Goal: Task Accomplishment & Management: Manage account settings

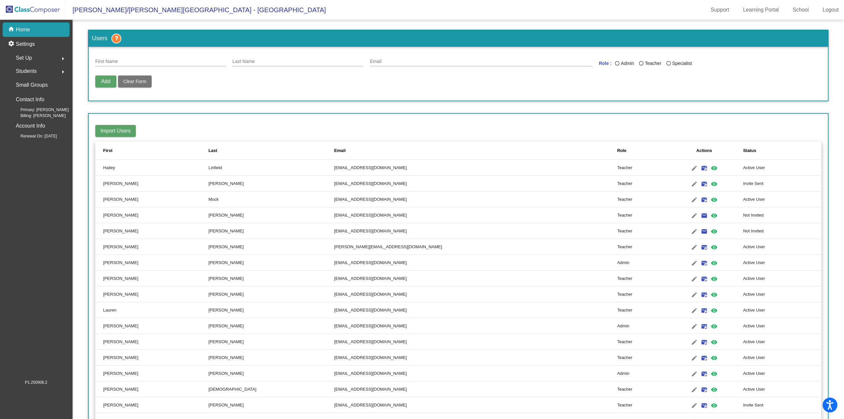
click at [41, 56] on div "Set Up arrow_right" at bounding box center [38, 57] width 63 height 13
click at [24, 117] on p "Classes" at bounding box center [24, 115] width 17 height 8
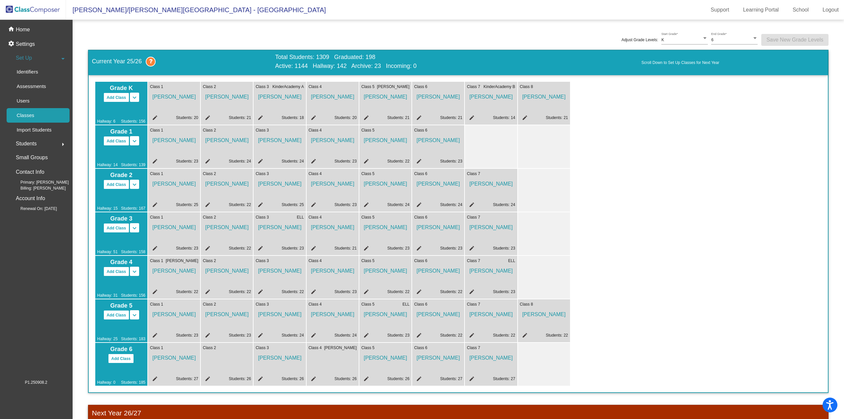
click at [209, 334] on mat-icon "edit" at bounding box center [207, 336] width 8 height 8
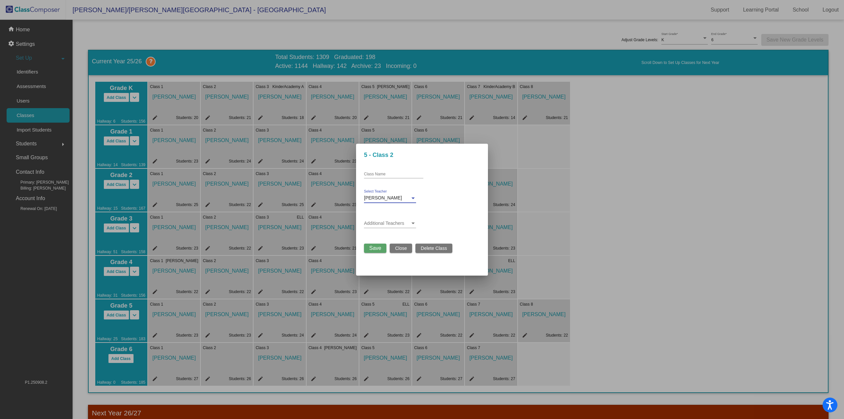
click at [401, 199] on div "[PERSON_NAME]" at bounding box center [387, 198] width 46 height 5
click at [406, 159] on span "No Teacher" at bounding box center [390, 163] width 52 height 14
click at [373, 248] on span "Save" at bounding box center [375, 248] width 12 height 6
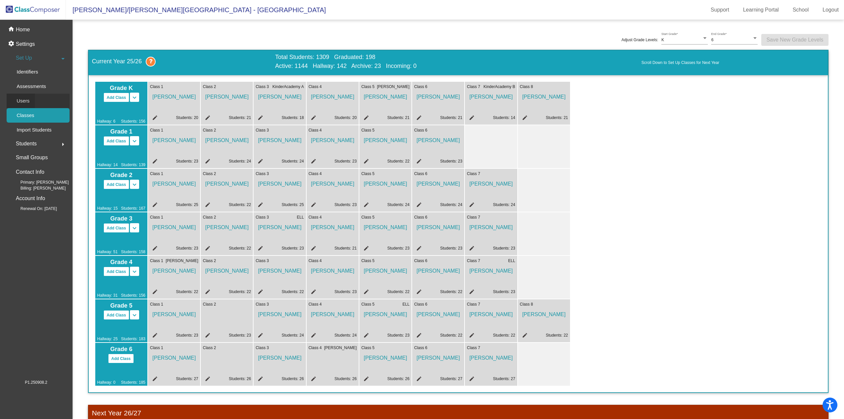
click at [22, 97] on p "Users" at bounding box center [22, 101] width 13 height 8
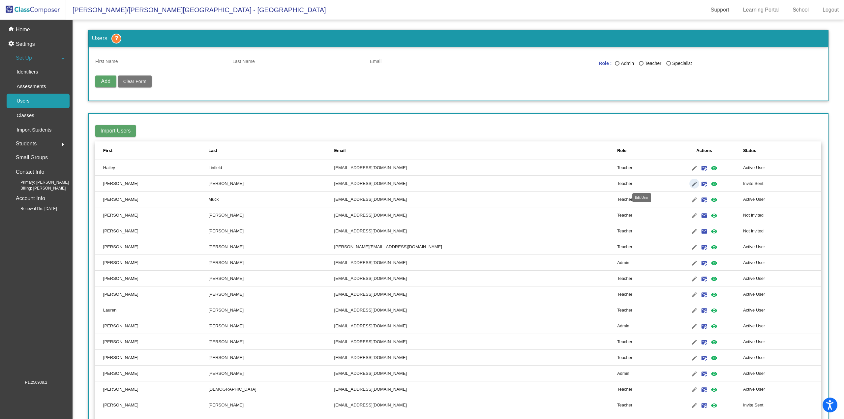
click at [691, 183] on mat-icon "edit" at bounding box center [695, 184] width 8 height 8
type input "[PERSON_NAME]"
type input "[EMAIL_ADDRESS][DOMAIN_NAME]"
radio input "true"
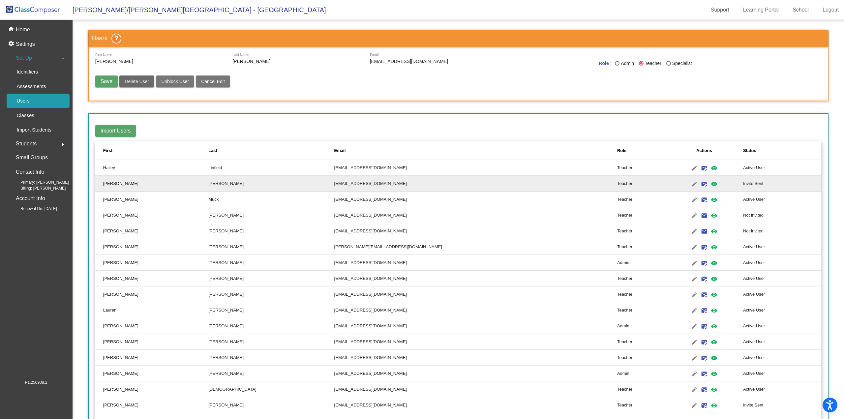
click at [130, 83] on span "Delete User" at bounding box center [137, 81] width 24 height 5
radio input "false"
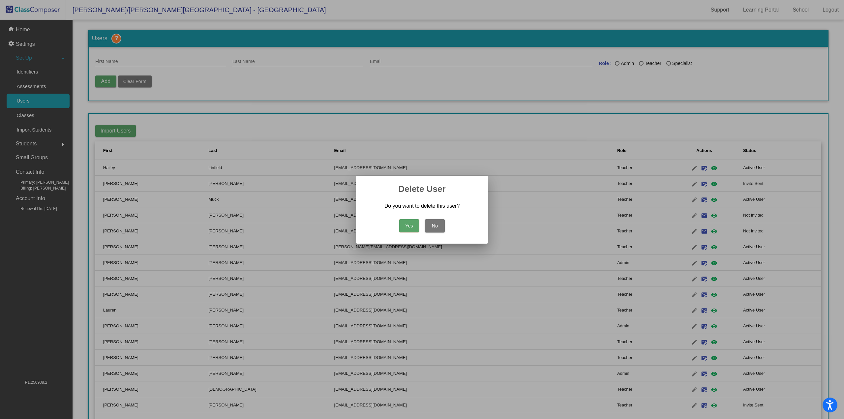
click at [406, 225] on button "Yes" at bounding box center [409, 225] width 20 height 13
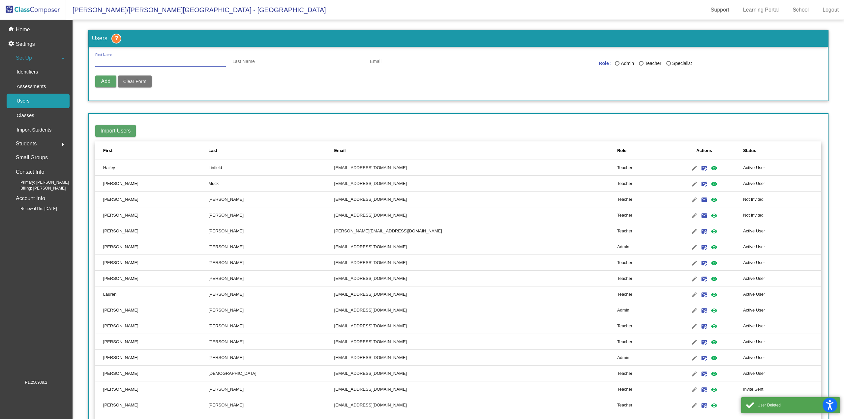
click at [117, 63] on input "First Name" at bounding box center [160, 61] width 131 height 5
type input "[PERSON_NAME]"
type input ":"
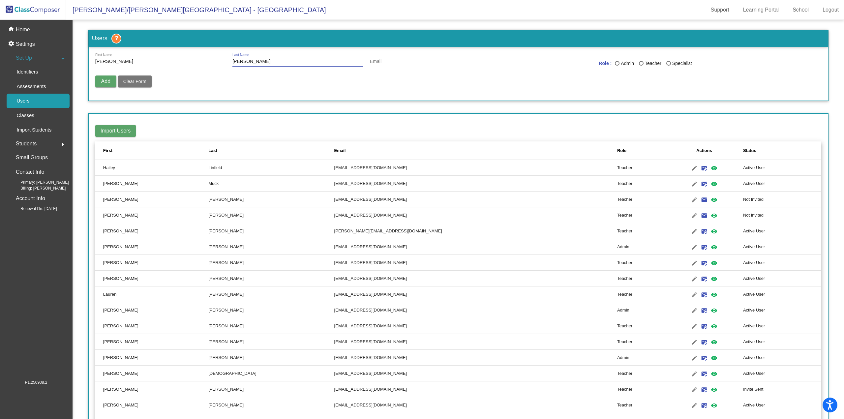
type input "[PERSON_NAME]"
type input "[EMAIL_ADDRESS][DOMAIN_NAME]"
click at [640, 64] on div "Last Name" at bounding box center [641, 63] width 5 height 5
click at [641, 66] on input "Teacher" at bounding box center [641, 66] width 0 height 0
radio input "true"
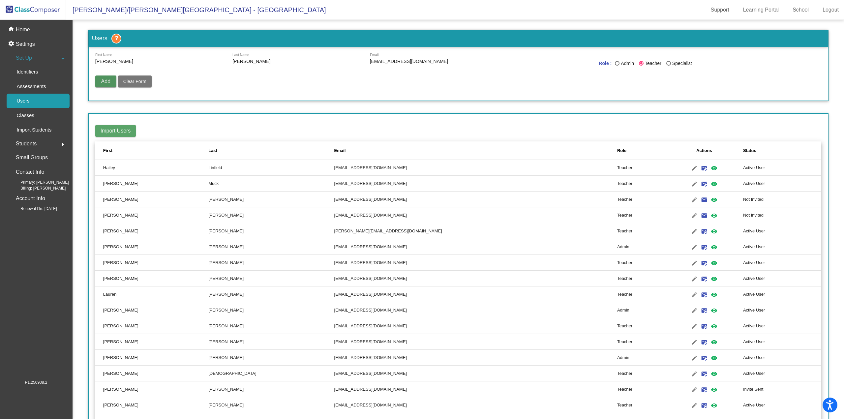
click at [101, 83] on span "Add" at bounding box center [105, 81] width 9 height 6
radio input "false"
click at [701, 167] on mat-icon "email" at bounding box center [705, 168] width 8 height 8
click at [691, 168] on mat-icon "edit" at bounding box center [695, 168] width 8 height 8
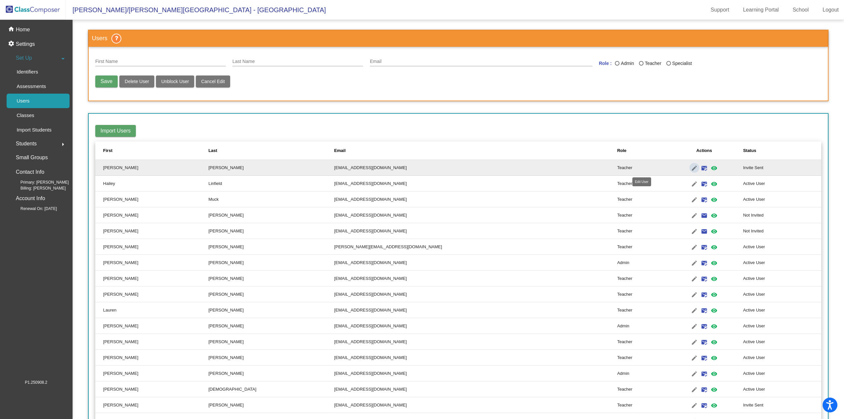
type input "[PERSON_NAME]"
type input "[EMAIL_ADDRESS][DOMAIN_NAME]"
radio input "true"
click at [104, 61] on input "[PERSON_NAME]" at bounding box center [160, 61] width 131 height 5
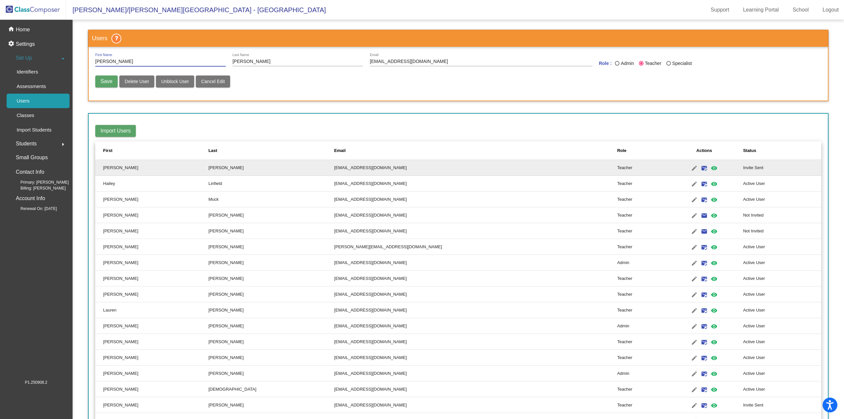
click at [109, 61] on input "[PERSON_NAME]" at bounding box center [160, 61] width 131 height 5
type input "[PERSON_NAME]"
click at [100, 78] on button "Save" at bounding box center [106, 82] width 22 height 12
radio input "false"
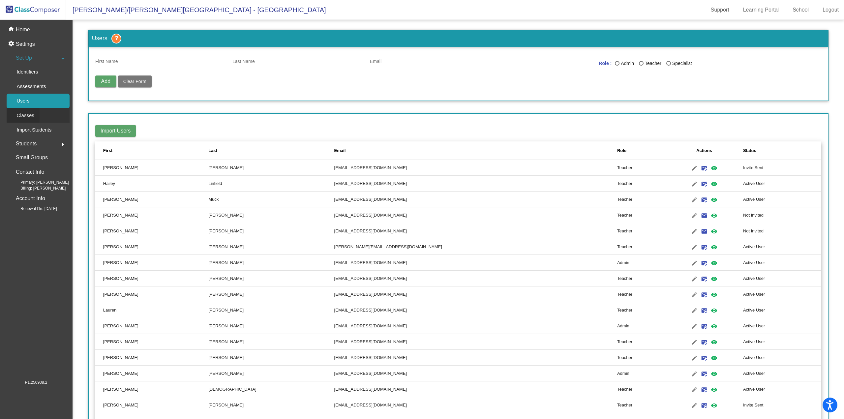
click at [29, 117] on p "Classes" at bounding box center [24, 115] width 17 height 8
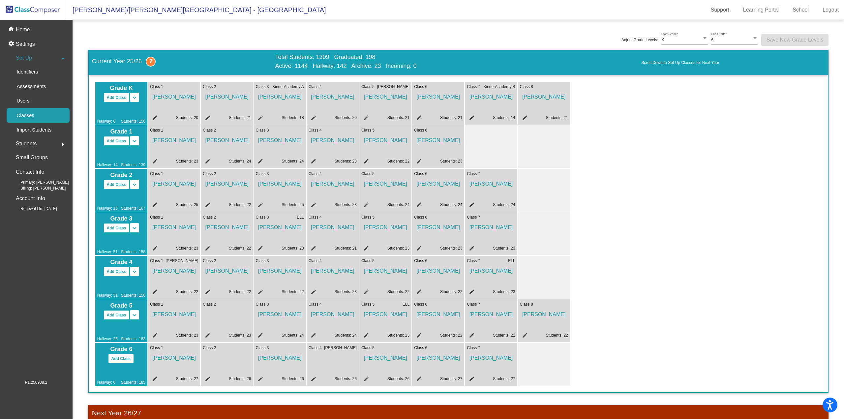
click at [420, 292] on mat-icon "edit" at bounding box center [418, 293] width 8 height 8
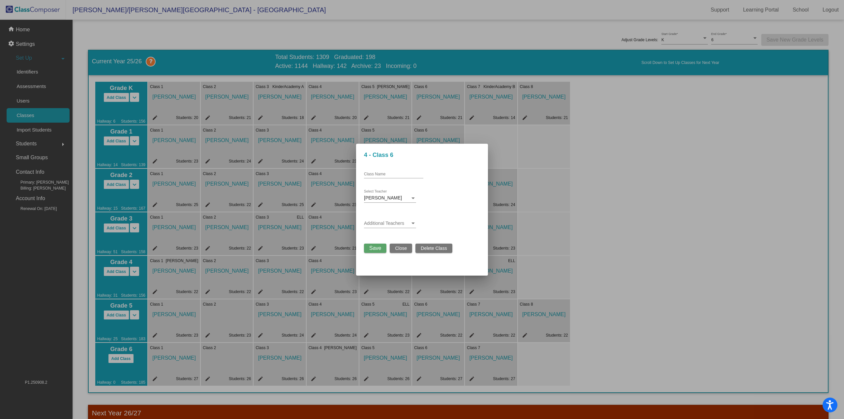
click at [393, 198] on div "[PERSON_NAME]" at bounding box center [387, 198] width 46 height 5
click at [399, 202] on span "[PERSON_NAME]" at bounding box center [390, 203] width 52 height 14
click at [374, 248] on span "Save" at bounding box center [375, 248] width 12 height 6
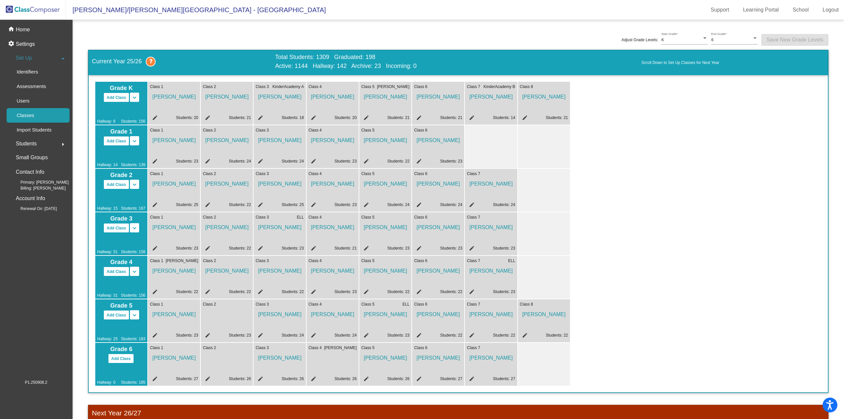
click at [209, 334] on mat-icon "edit" at bounding box center [207, 336] width 8 height 8
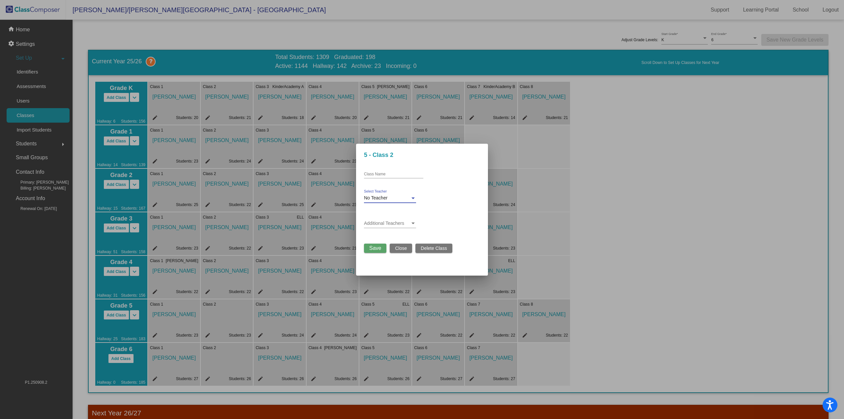
click at [412, 198] on div at bounding box center [413, 199] width 3 height 2
click at [402, 218] on span "[PERSON_NAME]" at bounding box center [390, 217] width 52 height 14
click at [378, 248] on span "Save" at bounding box center [375, 248] width 12 height 6
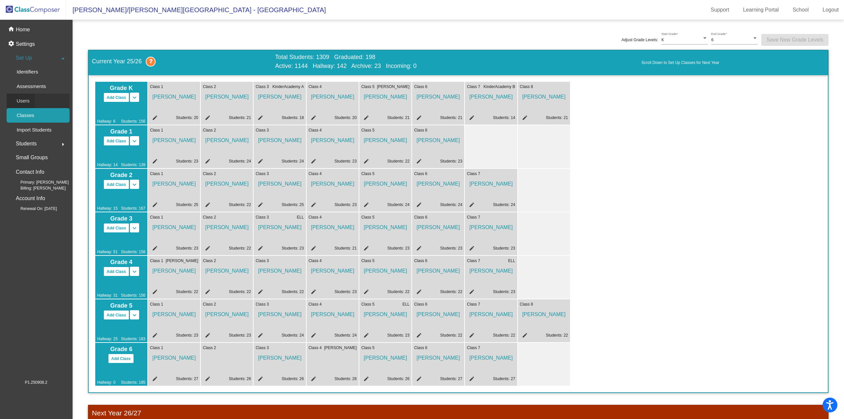
click at [32, 103] on div "Users" at bounding box center [21, 101] width 28 height 15
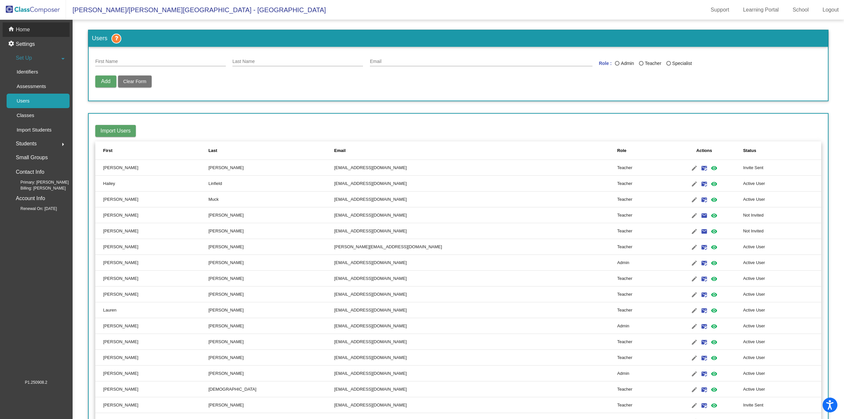
click at [22, 26] on p "Home" at bounding box center [23, 30] width 14 height 8
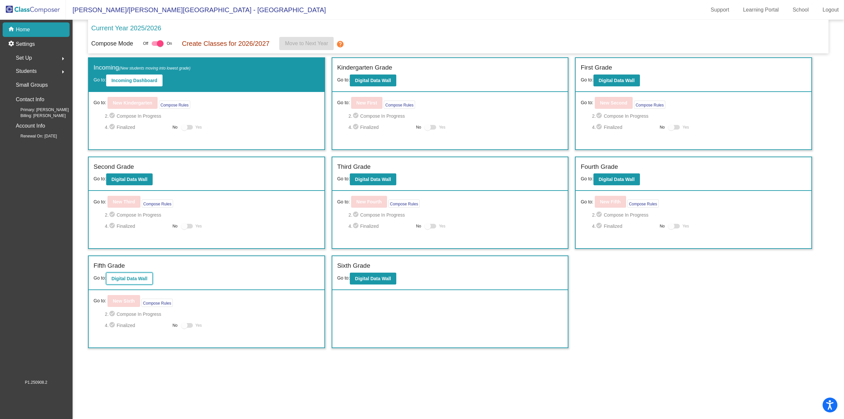
click at [139, 279] on b "Digital Data Wall" at bounding box center [129, 278] width 36 height 5
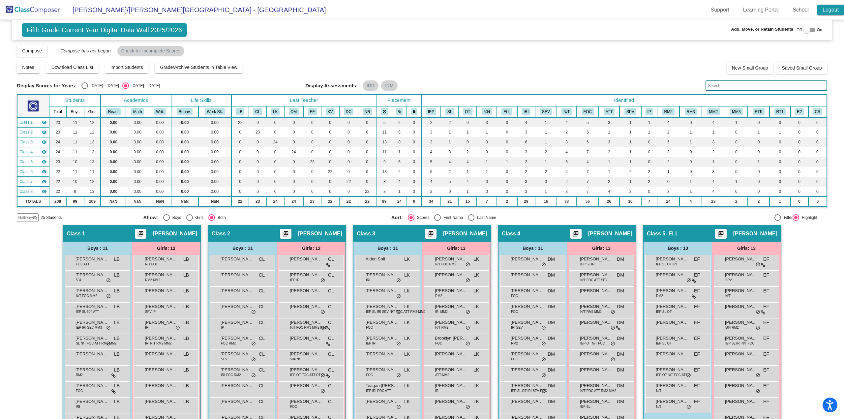
click at [827, 10] on link "Logout" at bounding box center [831, 10] width 27 height 11
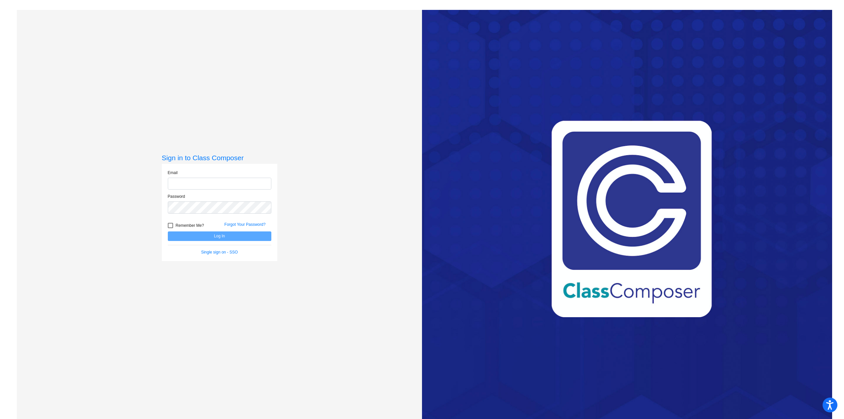
type input "[EMAIL_ADDRESS][DOMAIN_NAME]"
